Goal: Check status: Check status

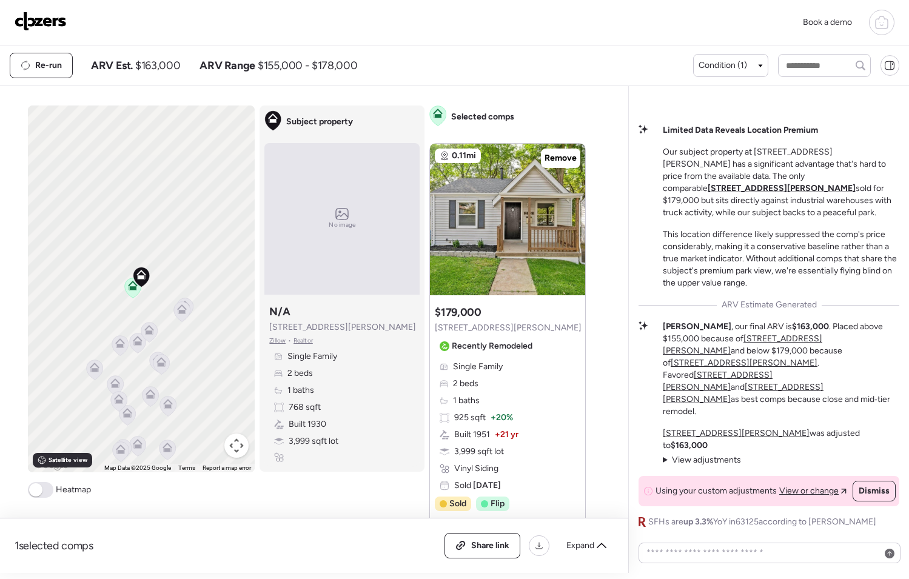
click at [48, 27] on img at bounding box center [41, 21] width 52 height 19
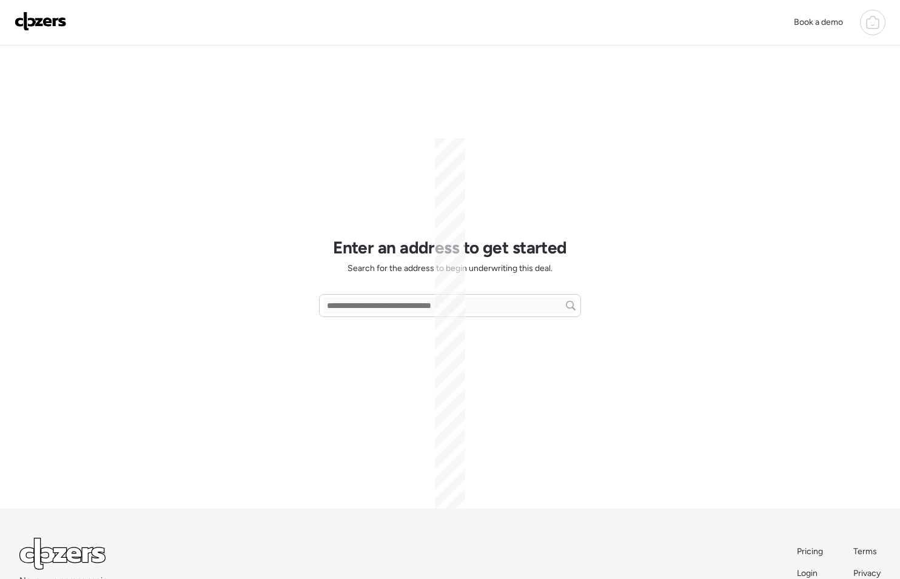
click at [866, 27] on icon at bounding box center [873, 22] width 15 height 15
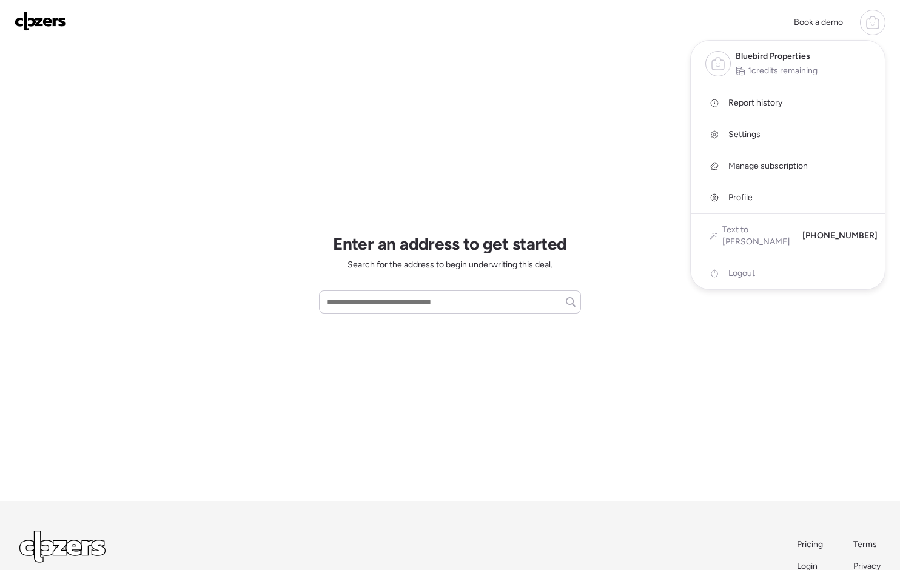
click at [806, 101] on link "Report history" at bounding box center [788, 103] width 194 height 32
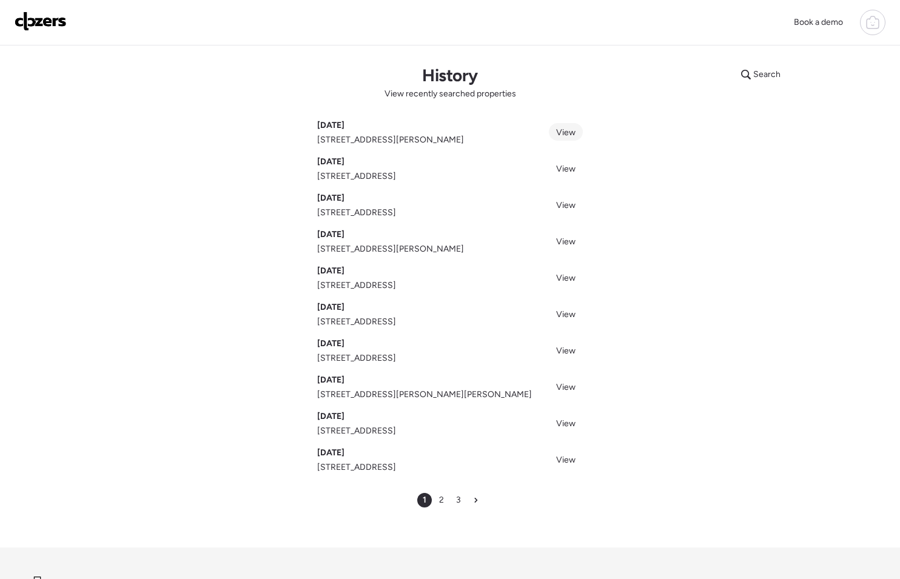
click at [578, 136] on link "View" at bounding box center [566, 132] width 34 height 18
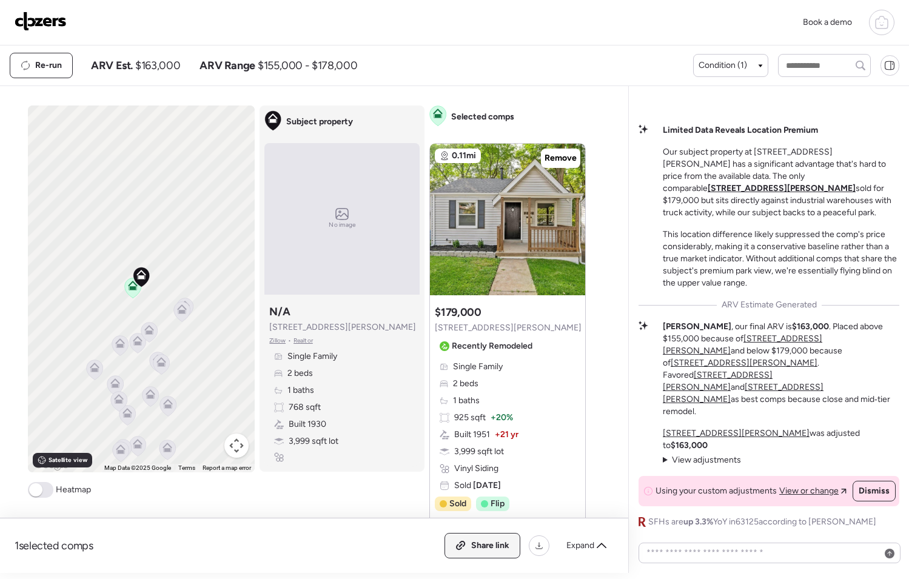
click at [504, 551] on span "Share link" at bounding box center [490, 546] width 38 height 12
